Goal: Communication & Community: Share content

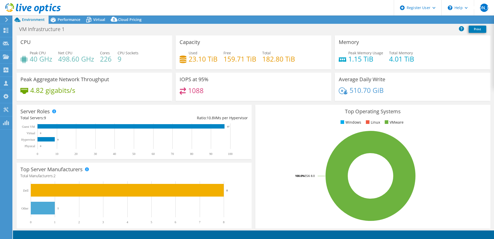
select select "USD"
click at [430, 18] on link "Share" at bounding box center [429, 20] width 21 height 8
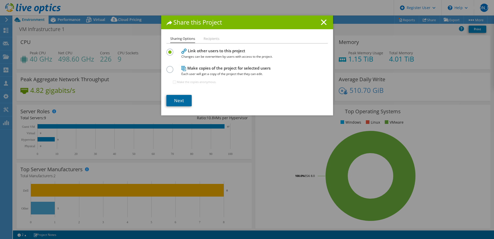
click at [175, 100] on link "Next" at bounding box center [178, 100] width 25 height 11
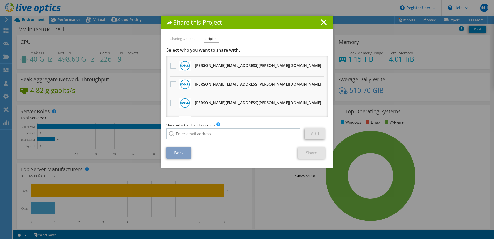
scroll to position [172, 0]
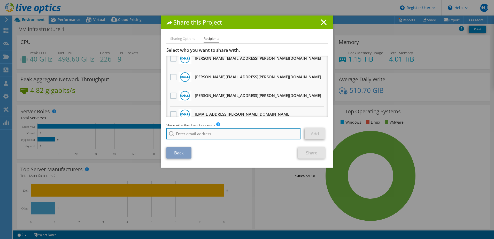
click at [197, 138] on input "search" at bounding box center [233, 133] width 134 height 11
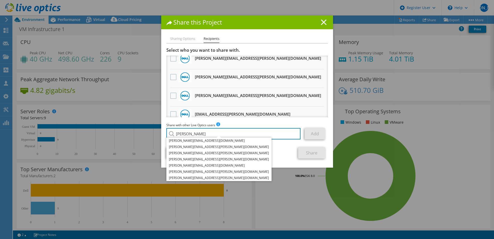
type input "KEnnedy"
click at [321, 21] on icon at bounding box center [324, 22] width 6 height 6
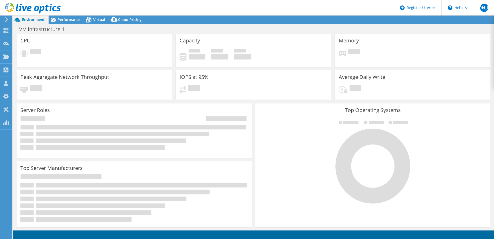
select select "USD"
